Goal: Task Accomplishment & Management: Manage account settings

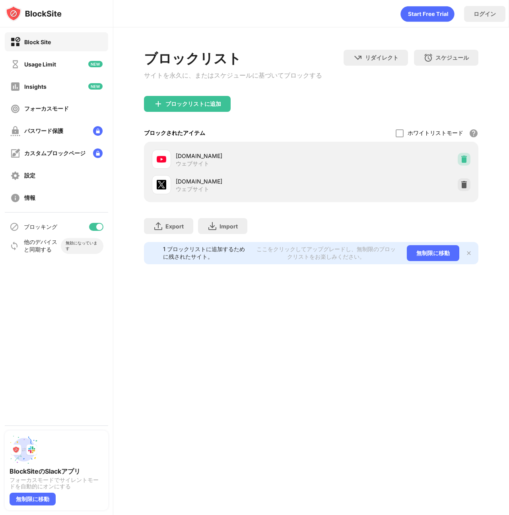
click at [465, 162] on img at bounding box center [464, 159] width 8 height 8
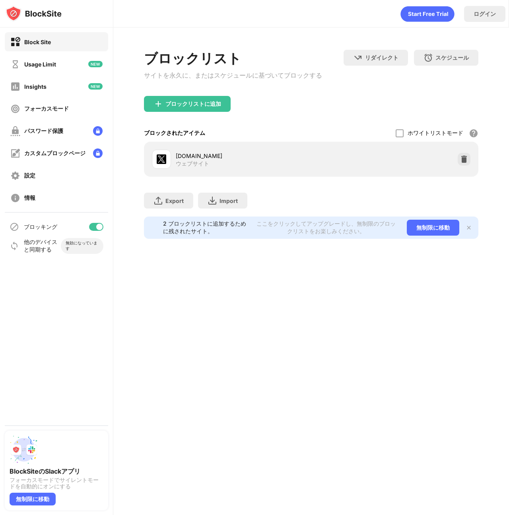
click at [465, 162] on img at bounding box center [464, 159] width 8 height 8
